Goal: Task Accomplishment & Management: Complete application form

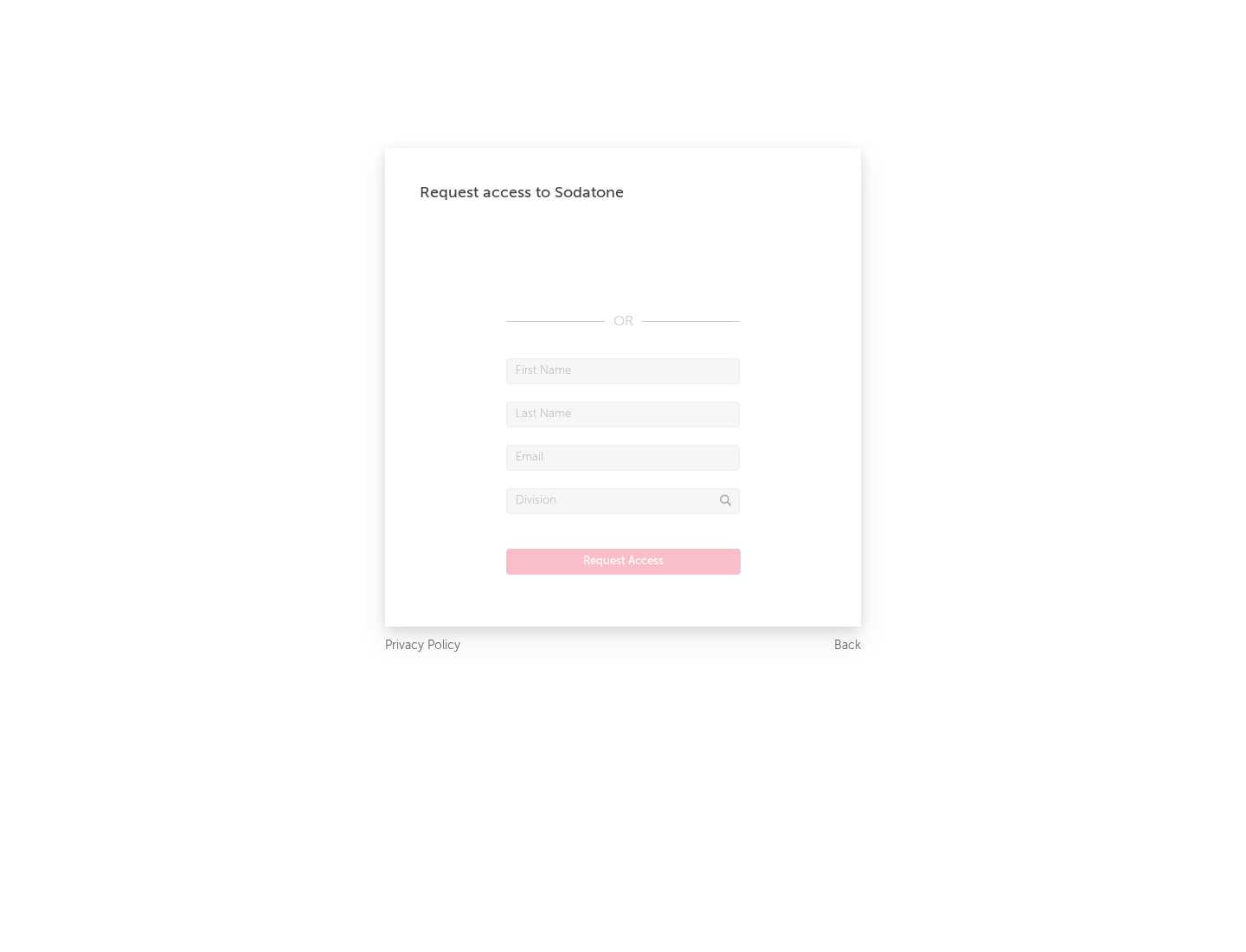
click at [623, 371] on input "text" at bounding box center [623, 371] width 234 height 26
type input "[PERSON_NAME]"
click at [623, 413] on input "text" at bounding box center [623, 414] width 234 height 26
type input "[PERSON_NAME]"
click at [623, 457] on input "text" at bounding box center [623, 457] width 234 height 26
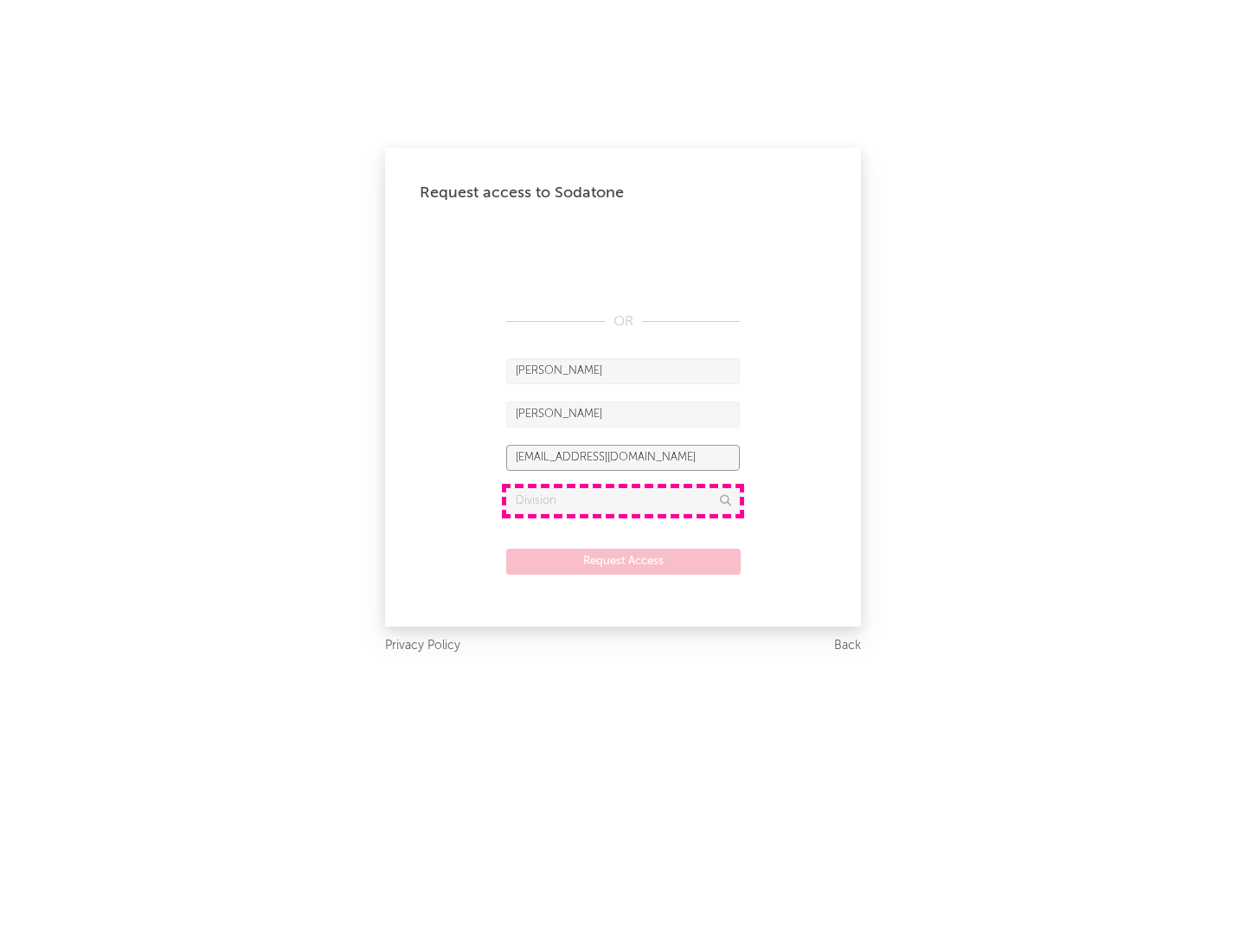
type input "[EMAIL_ADDRESS][DOMAIN_NAME]"
click at [623, 500] on input "text" at bounding box center [623, 501] width 234 height 26
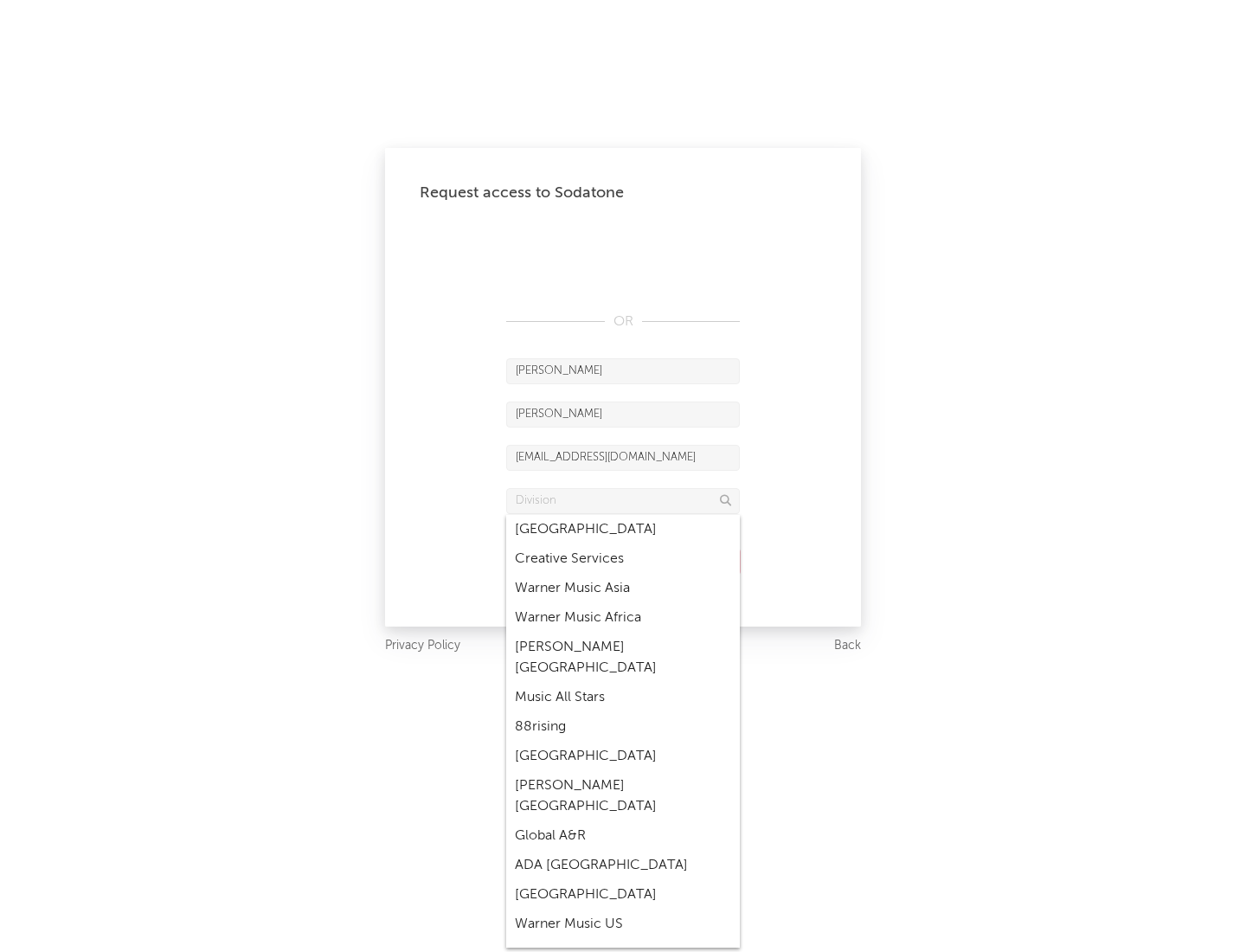
click at [623, 683] on div "Music All Stars" at bounding box center [623, 697] width 234 height 29
type input "Music All Stars"
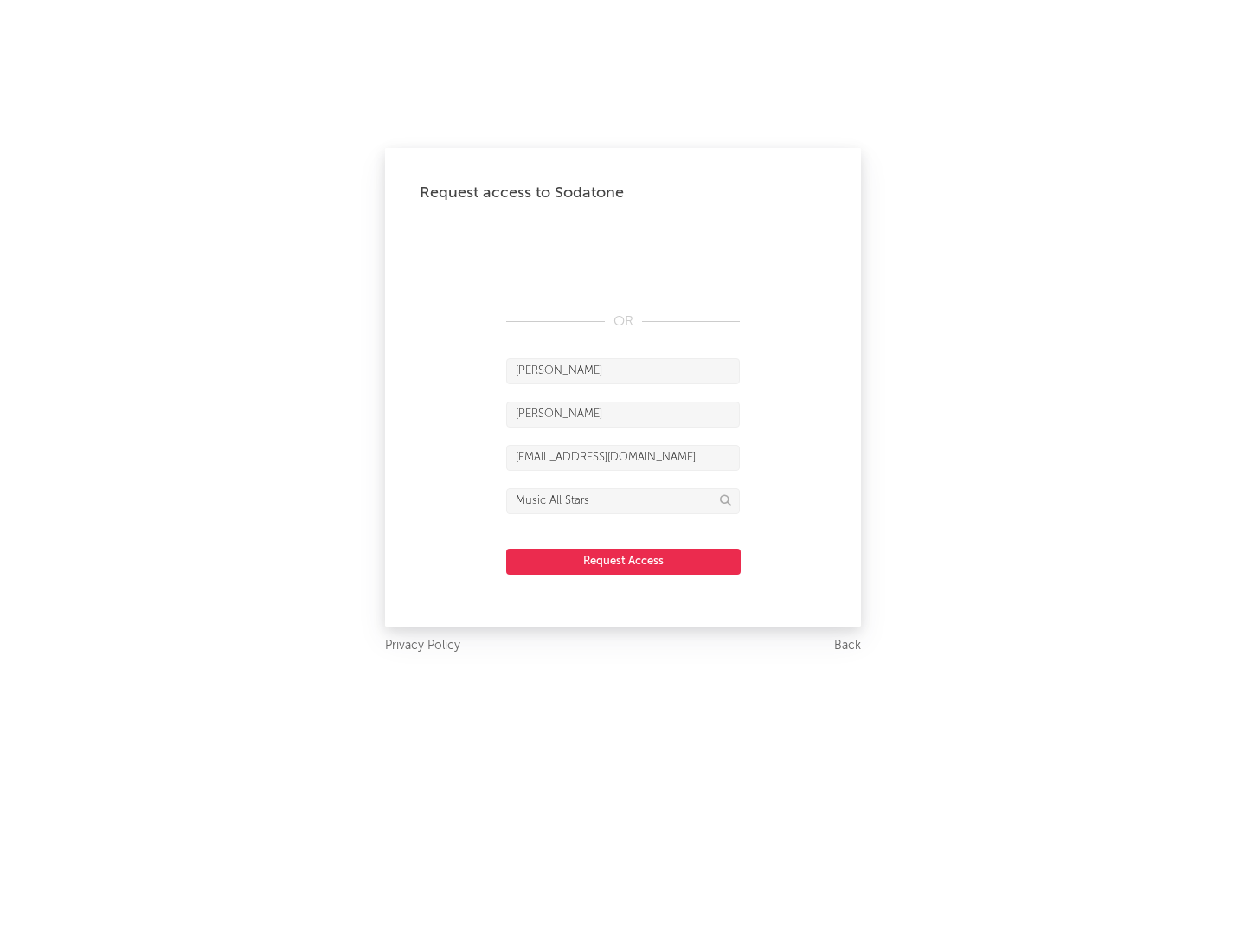
click at [623, 560] on button "Request Access" at bounding box center [623, 561] width 235 height 26
